Goal: Task Accomplishment & Management: Manage account settings

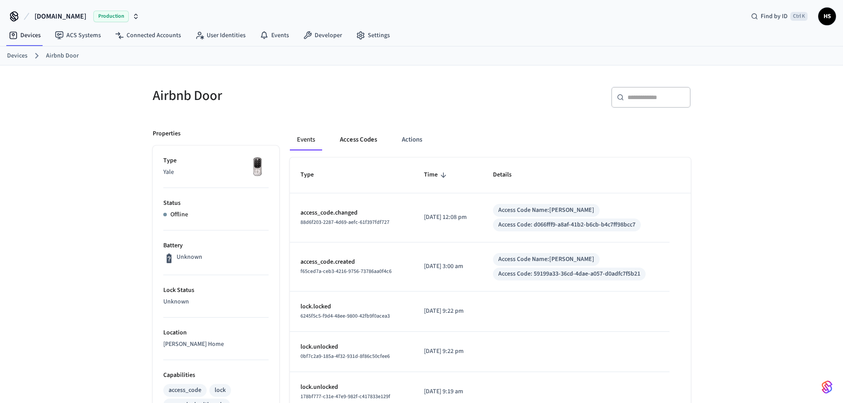
click at [343, 137] on button "Access Codes" at bounding box center [358, 139] width 51 height 21
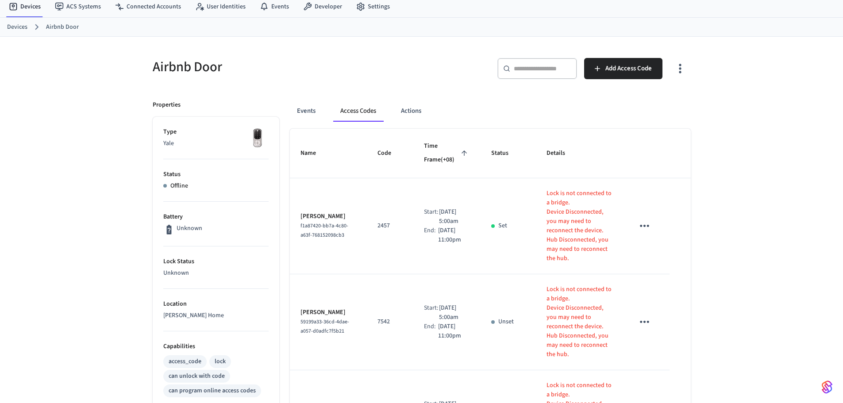
scroll to position [44, 0]
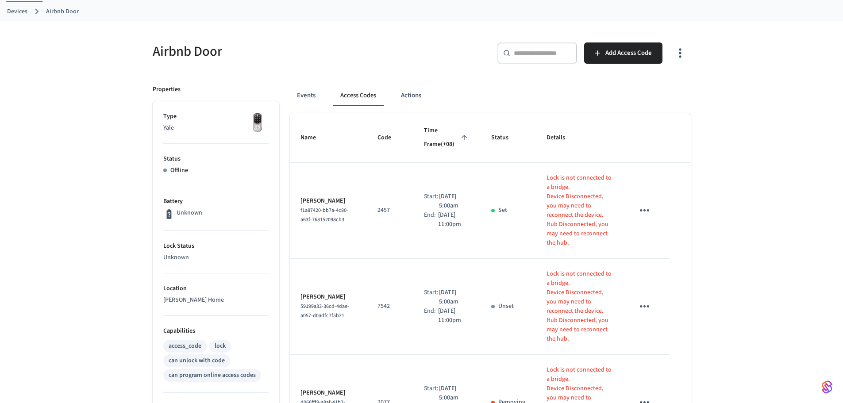
click at [800, 173] on div "Airbnb Door ​ ​ Add Access Code Properties Type Yale Status Offline Battery Unk…" at bounding box center [421, 353] width 843 height 665
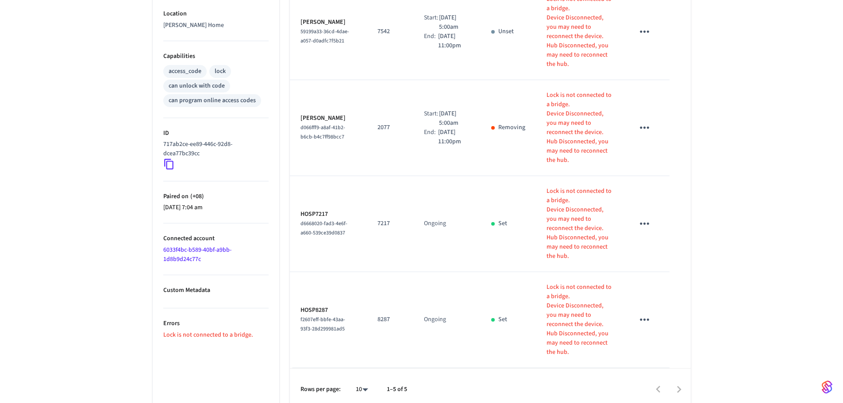
scroll to position [327, 0]
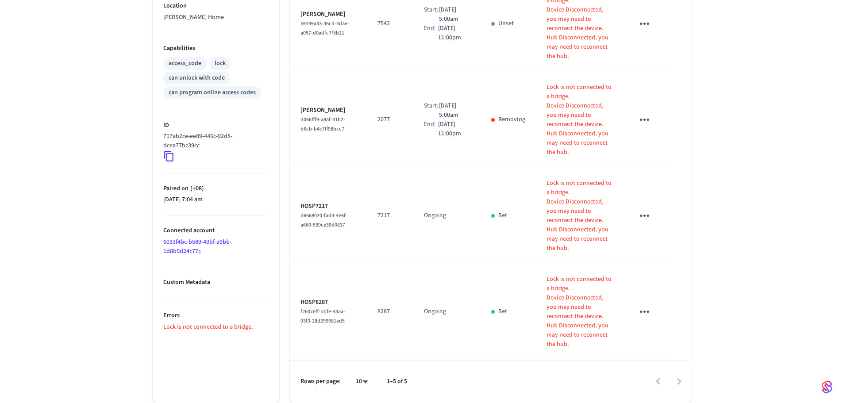
click at [367, 382] on body "Hospitable.com Production Find by ID Ctrl K HS Devices ACS Systems Connected Ac…" at bounding box center [421, 38] width 843 height 730
click at [359, 380] on li "All" at bounding box center [358, 377] width 23 height 23
type input "**"
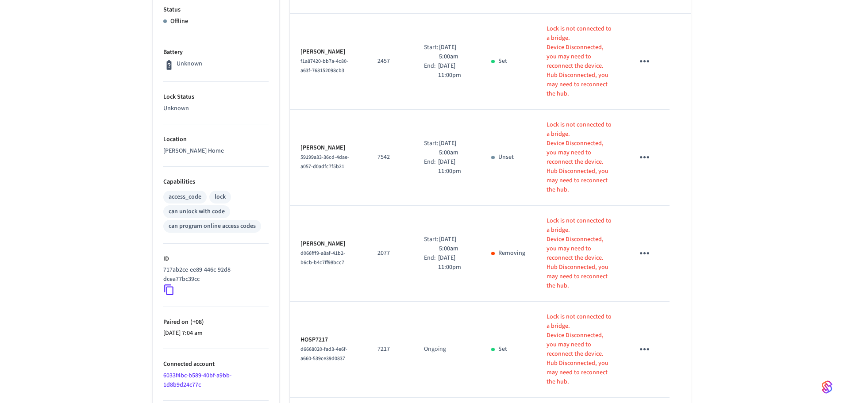
scroll to position [150, 0]
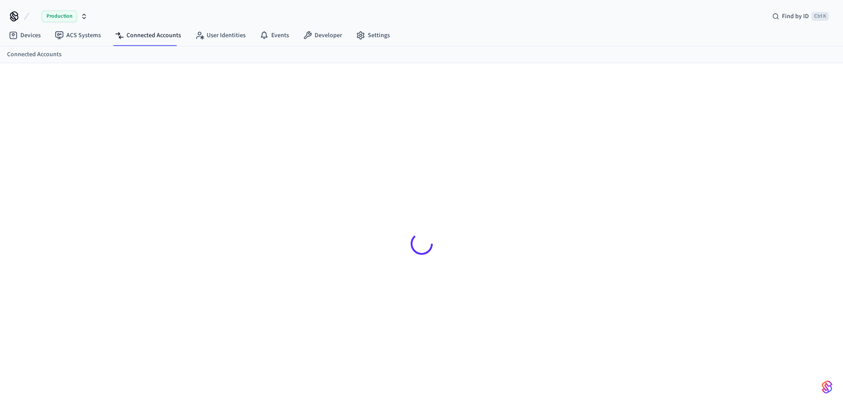
click at [133, 46] on div "Devices ACS Systems Connected Accounts User Identities Events Developer Settings" at bounding box center [421, 36] width 843 height 21
click at [139, 35] on link "Connected Accounts" at bounding box center [148, 35] width 80 height 16
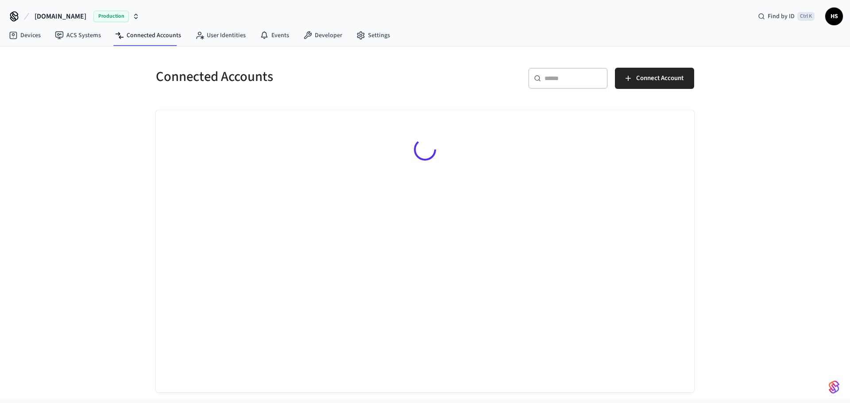
click at [592, 85] on div "​ ​" at bounding box center [568, 78] width 80 height 21
paste input "**********"
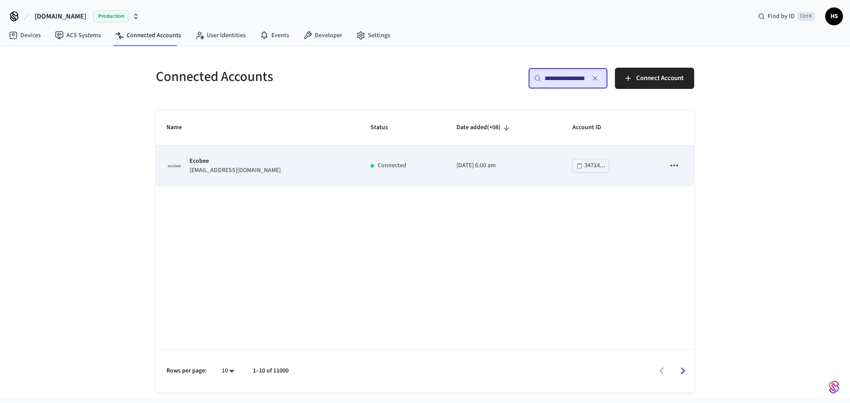
type input "**********"
click at [245, 162] on p "Ecobee" at bounding box center [234, 161] width 91 height 9
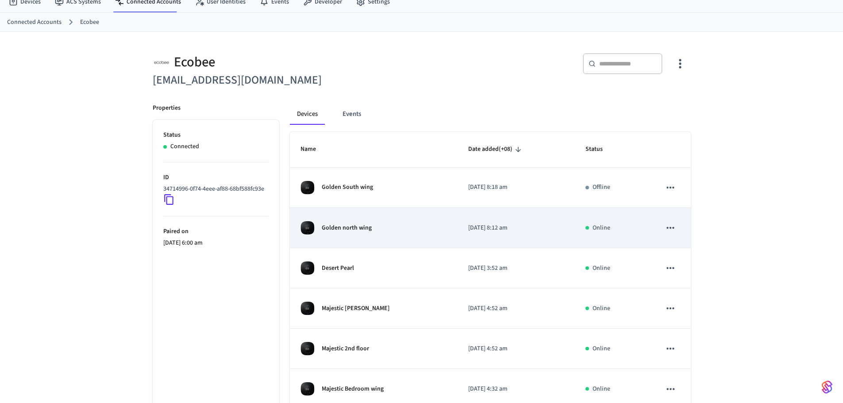
scroll to position [133, 0]
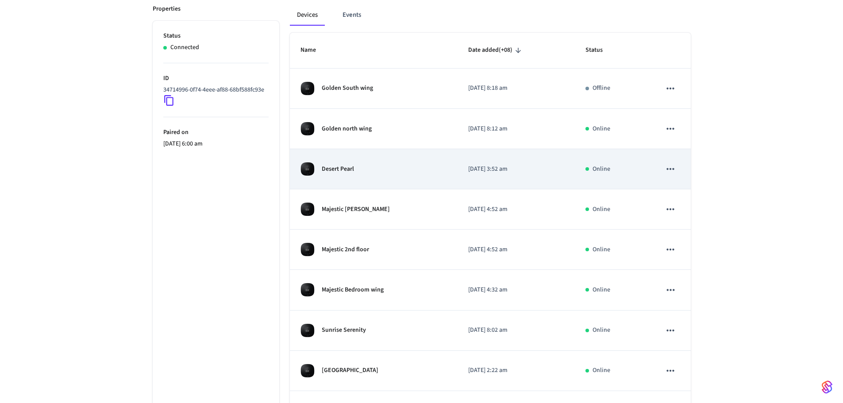
click at [418, 172] on div "Desert Pearl" at bounding box center [374, 169] width 147 height 14
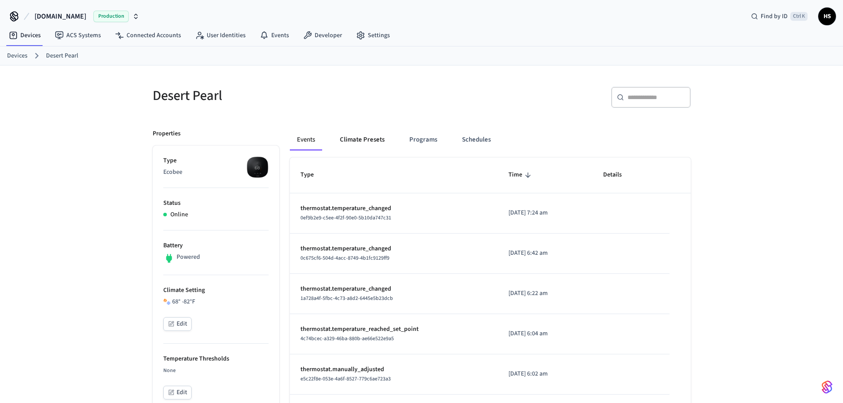
click at [380, 140] on button "Climate Presets" at bounding box center [362, 139] width 59 height 21
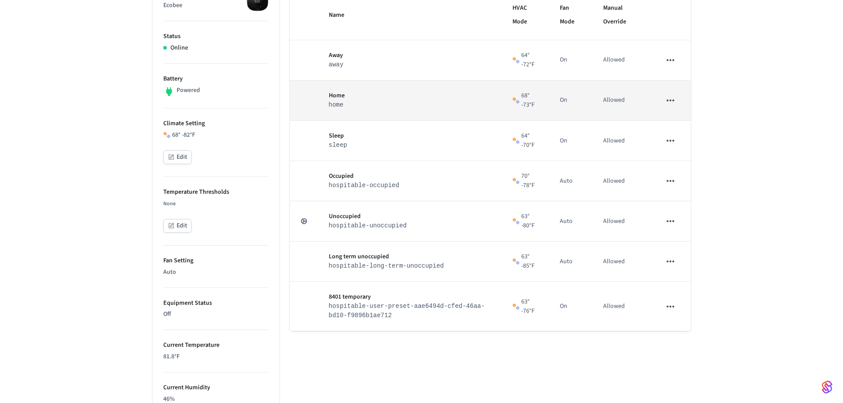
scroll to position [177, 0]
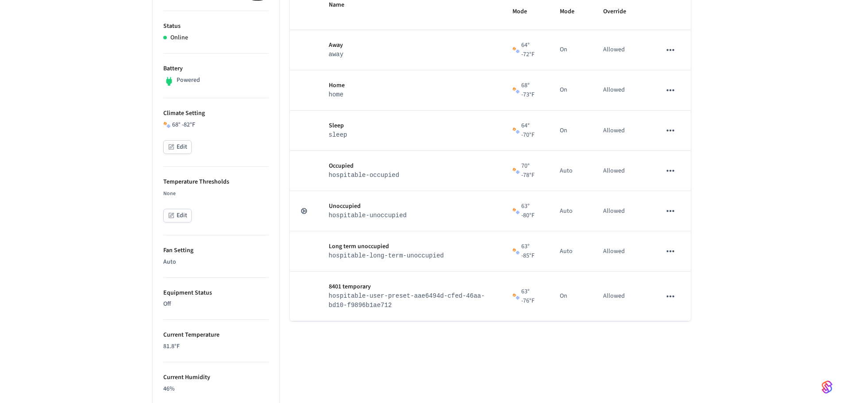
click at [540, 379] on div "Name HVAC Mode Fan Mode Manual Override Away away 64 ° - 72 °F On Allowed Home …" at bounding box center [490, 307] width 401 height 653
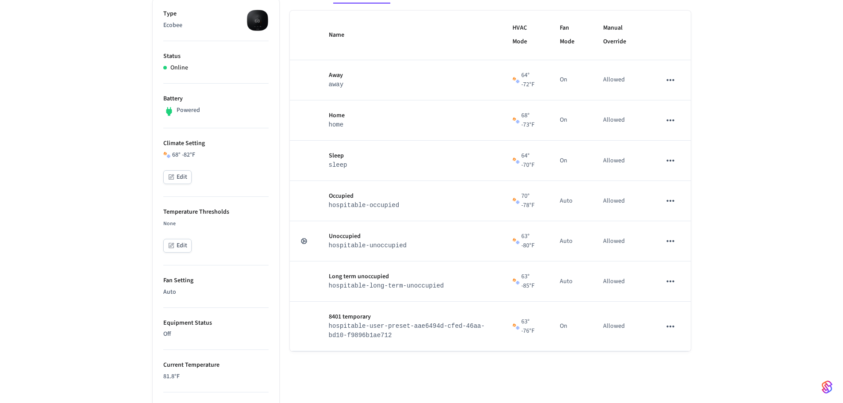
scroll to position [133, 0]
